Goal: Task Accomplishment & Management: Complete application form

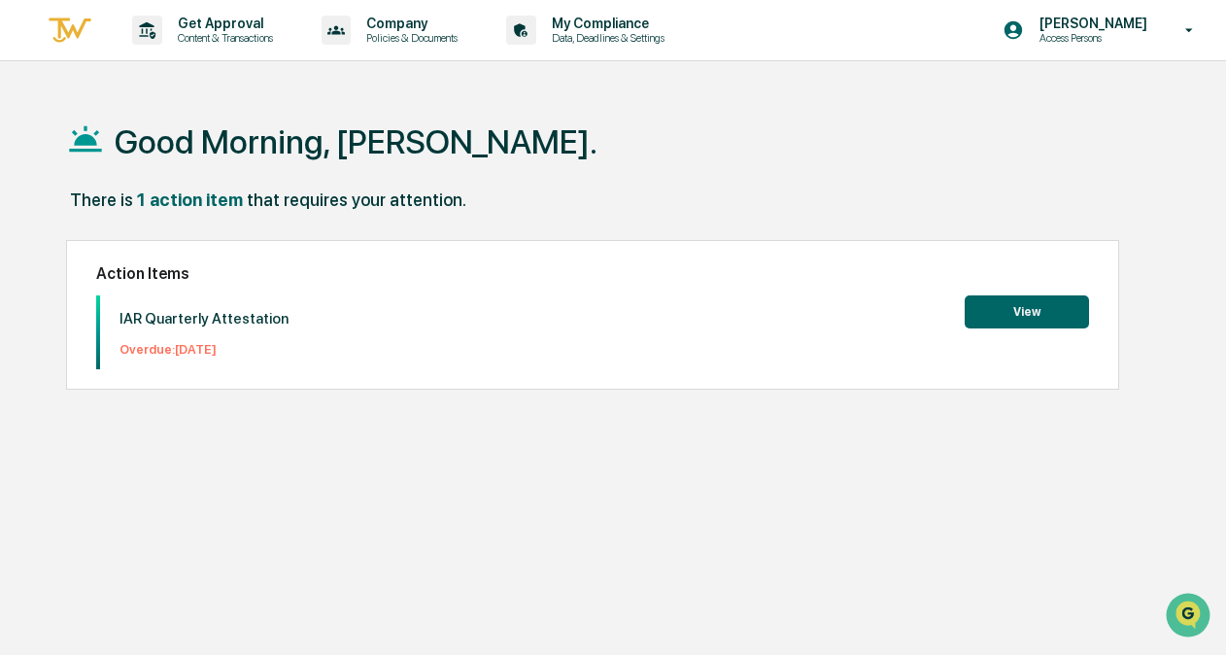
click at [989, 303] on button "View" at bounding box center [1027, 311] width 124 height 33
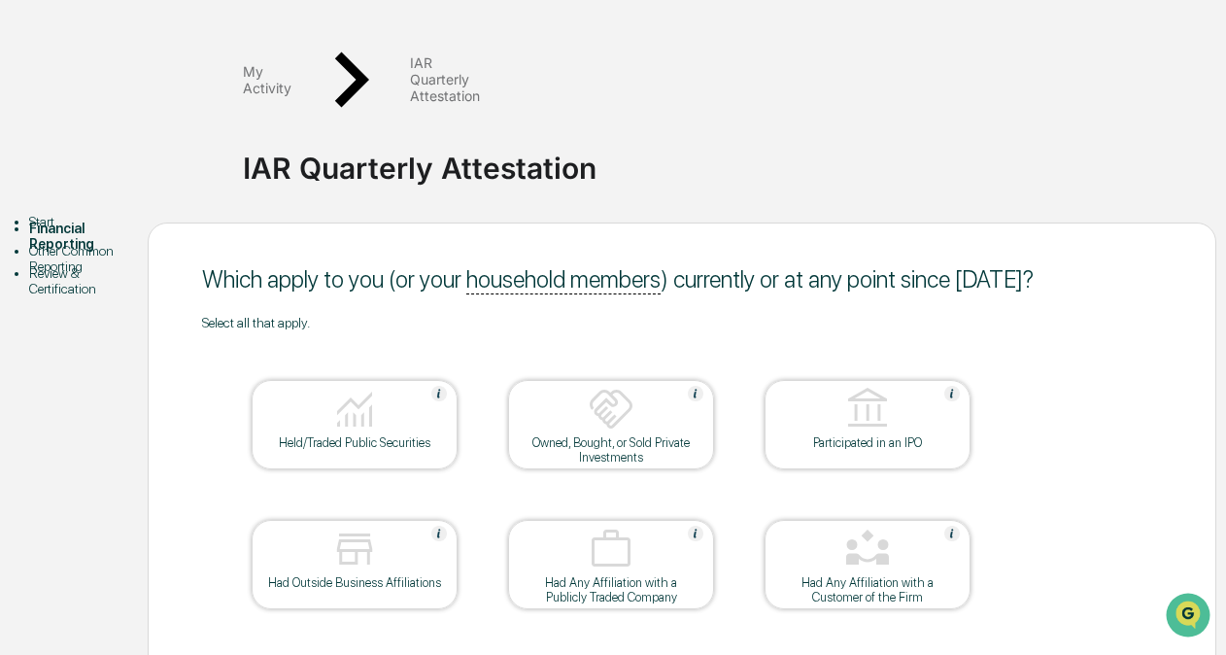
scroll to position [128, 0]
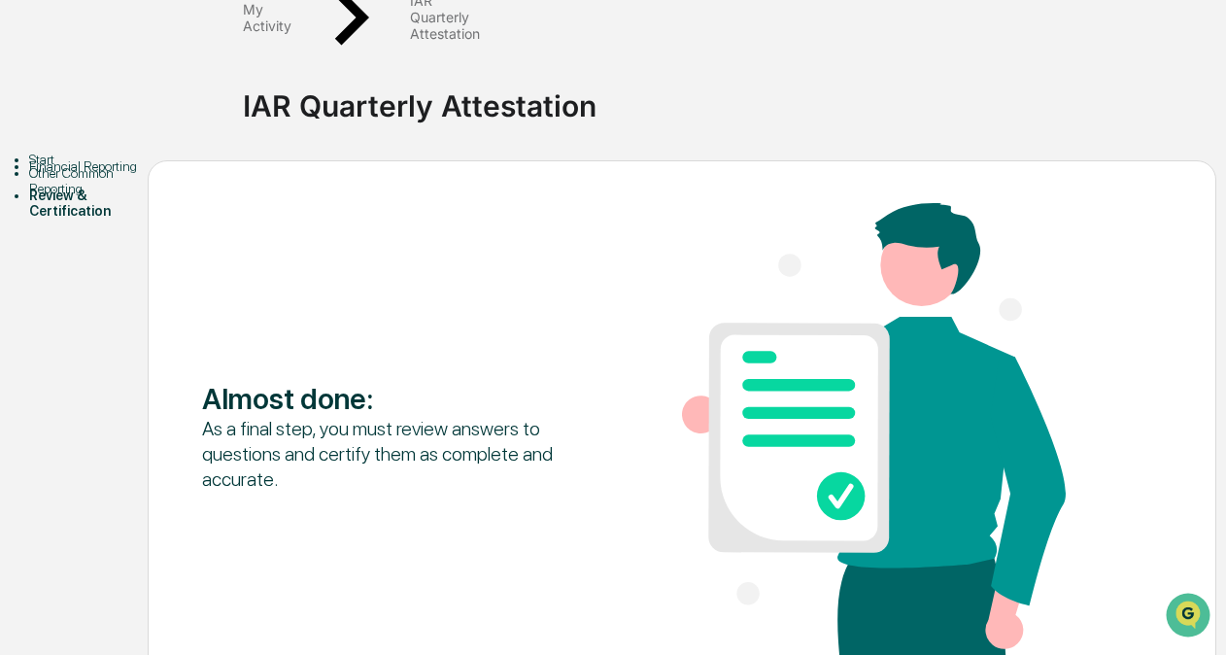
scroll to position [189, 0]
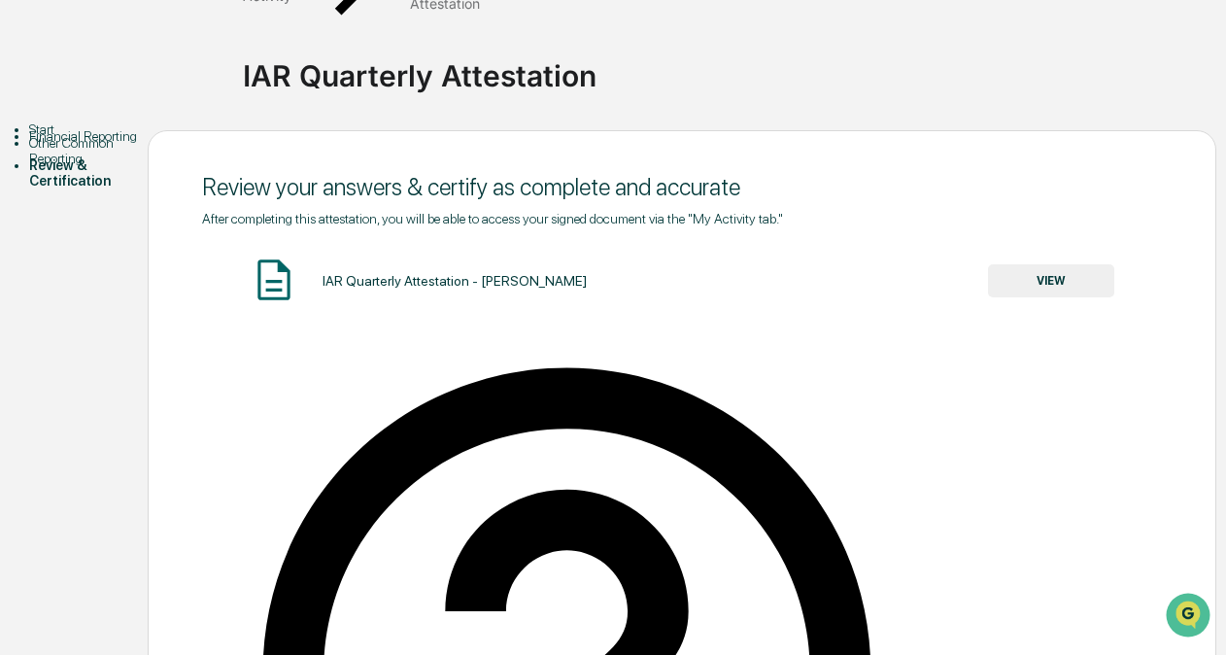
type input "**********"
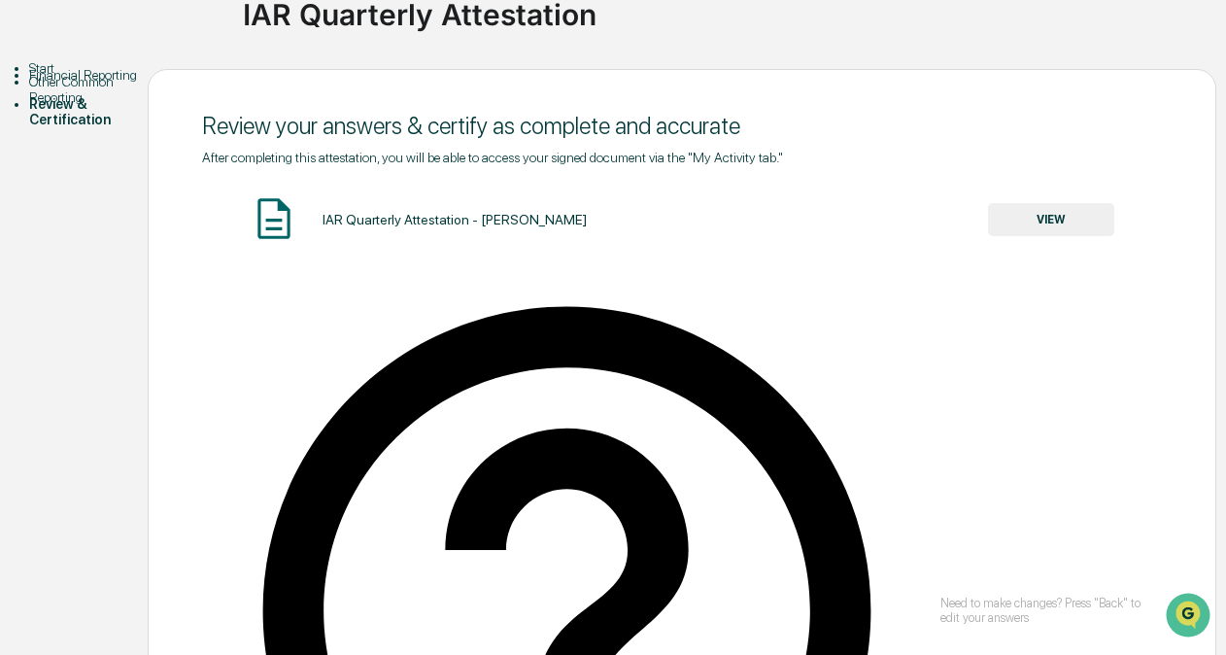
click at [1053, 203] on button "VIEW" at bounding box center [1051, 219] width 126 height 33
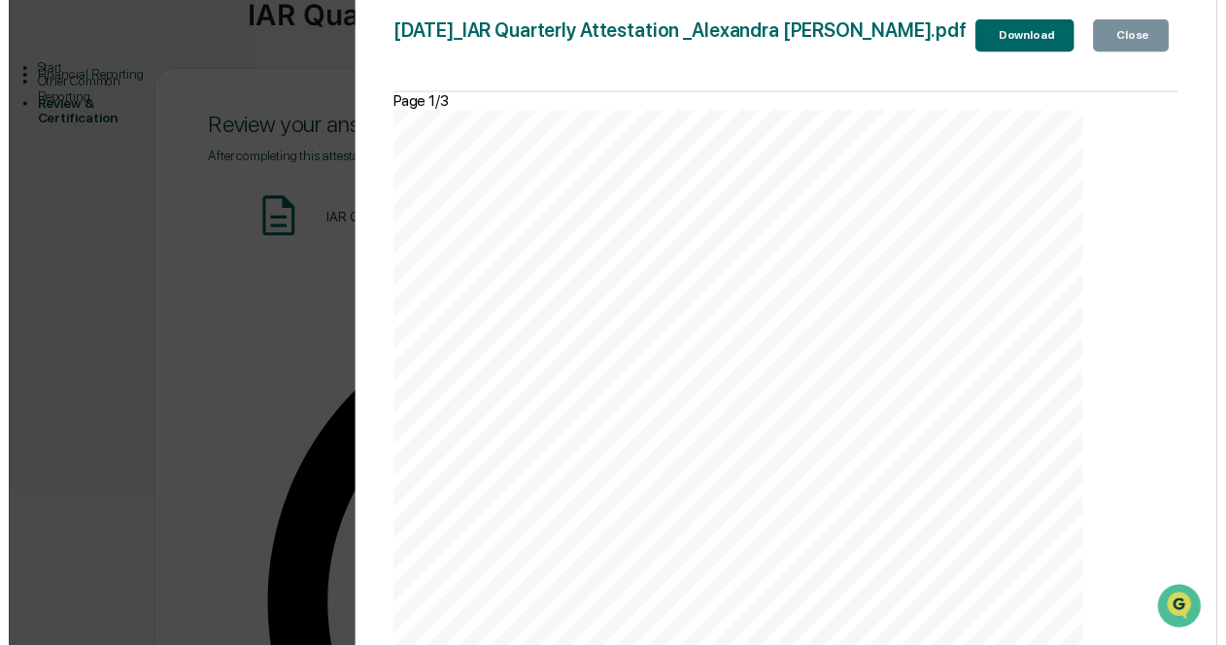
scroll to position [2235, 0]
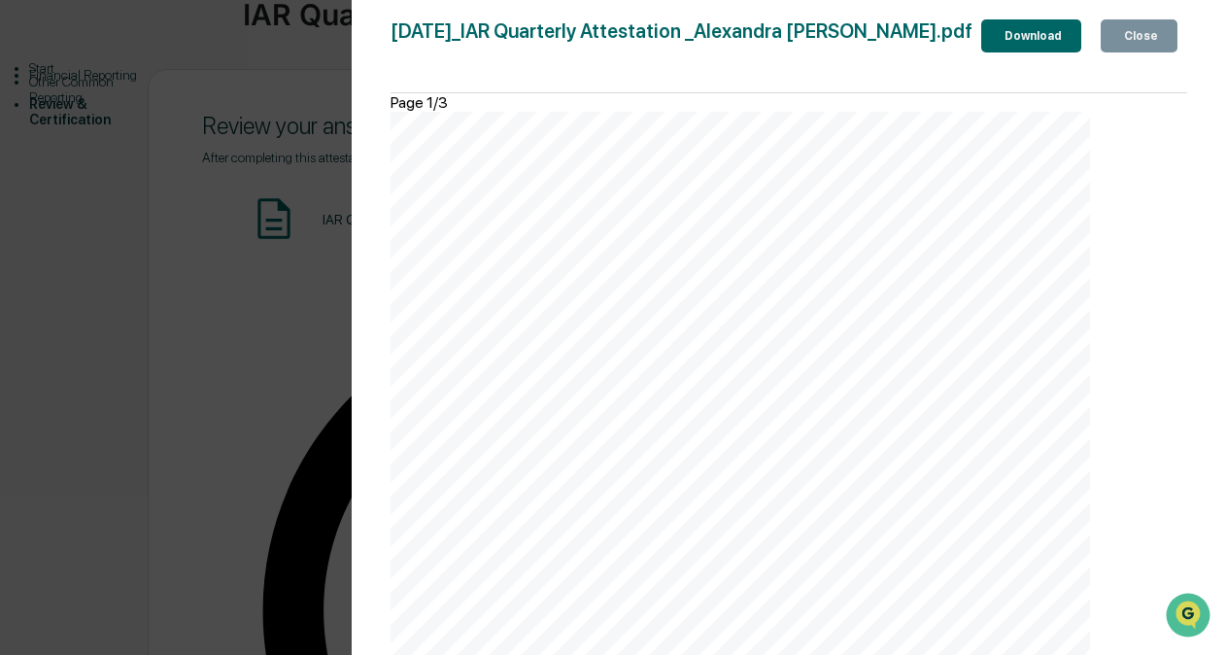
click at [1120, 36] on icon "button" at bounding box center [1120, 36] width 0 height 0
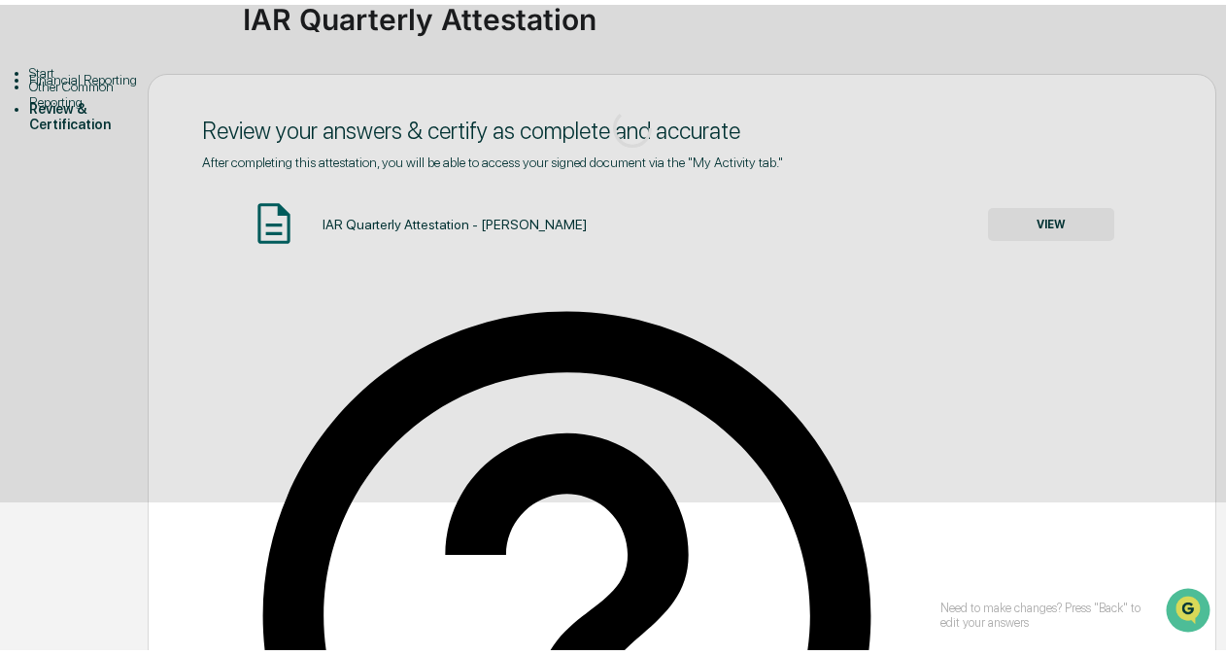
scroll to position [128, 0]
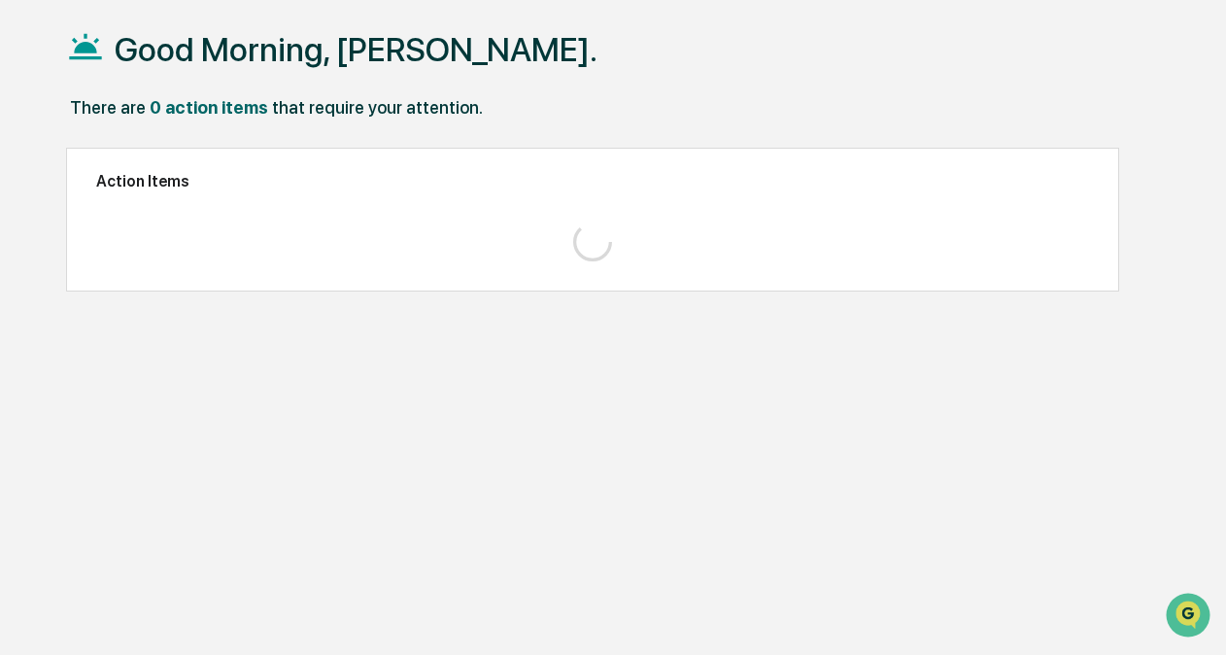
scroll to position [91, 0]
